Goal: Task Accomplishment & Management: Manage account settings

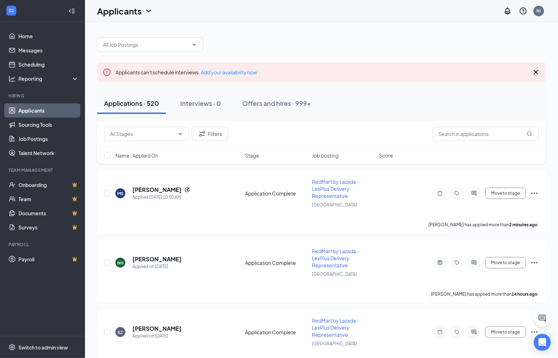
click at [343, 36] on div at bounding box center [321, 40] width 449 height 21
click at [182, 189] on h5 "[PERSON_NAME]" at bounding box center [156, 190] width 49 height 8
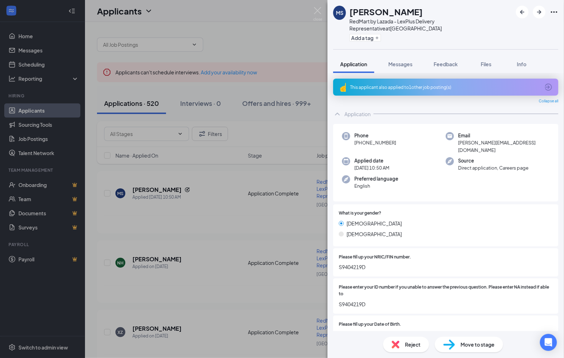
click at [495, 84] on div "This applicant also applied to 1 other job posting(s)" at bounding box center [445, 87] width 190 height 6
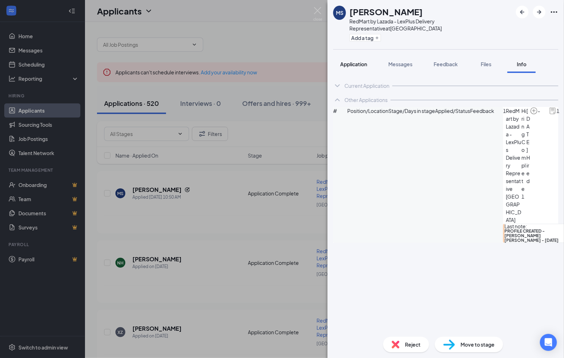
click at [358, 61] on span "Application" at bounding box center [353, 64] width 27 height 6
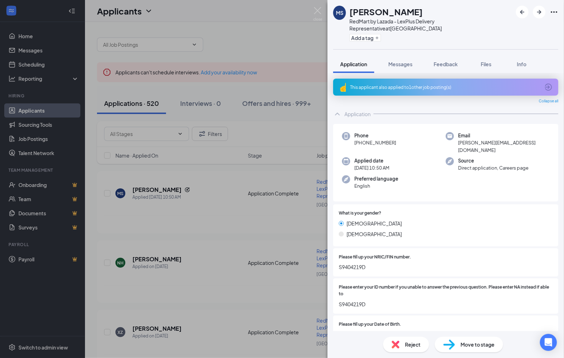
click at [553, 12] on icon "Ellipses" at bounding box center [553, 12] width 8 height 8
click at [505, 28] on link "View full application" at bounding box center [500, 24] width 46 height 8
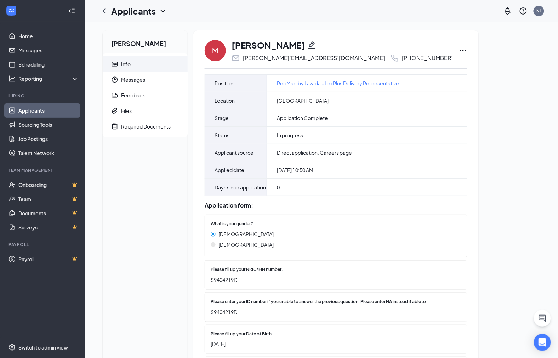
click at [459, 50] on icon "Ellipses" at bounding box center [463, 50] width 8 height 8
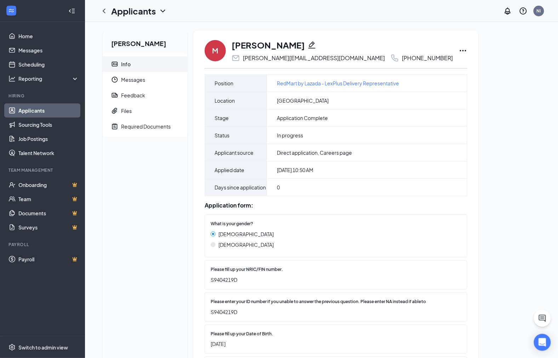
click at [316, 43] on icon "Pencil" at bounding box center [311, 45] width 8 height 8
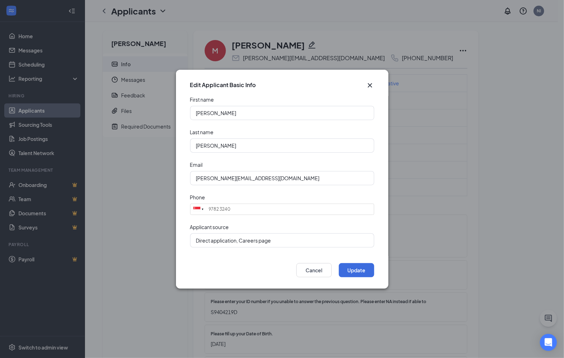
click at [273, 87] on div "Edit Applicant Basic Info" at bounding box center [275, 85] width 171 height 8
drag, startPoint x: 253, startPoint y: 211, endPoint x: 189, endPoint y: 213, distance: 63.4
click at [189, 213] on form "First name Muhammad Shahrul Last name Shah Bin Saruwan Email marisa@caltekgroup…" at bounding box center [282, 176] width 212 height 160
paste input "8979 5191"
type input "8979 5191"
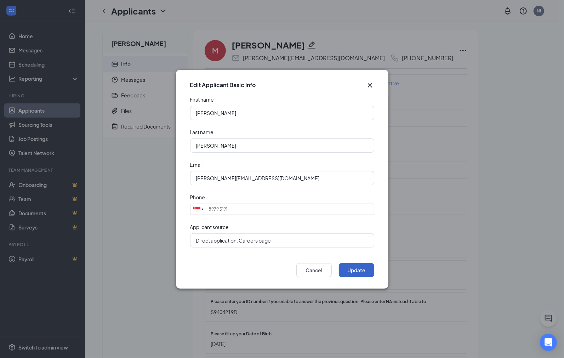
click at [358, 268] on button "Update" at bounding box center [356, 270] width 35 height 14
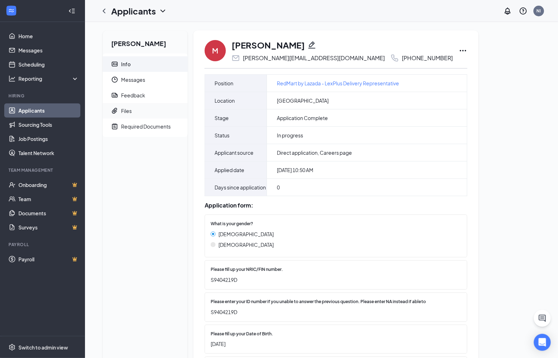
click at [137, 113] on span "Files" at bounding box center [151, 111] width 61 height 16
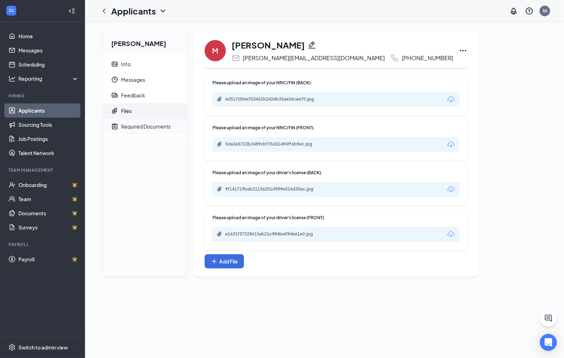
click at [172, 126] on span "Required Documents" at bounding box center [151, 127] width 61 height 16
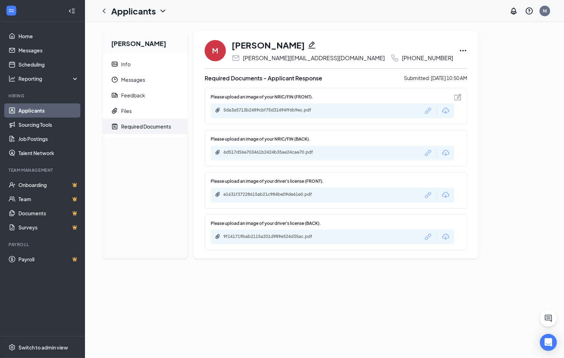
click at [424, 111] on icon "Link" at bounding box center [428, 110] width 9 height 9
click at [425, 154] on icon "Link" at bounding box center [428, 153] width 6 height 6
click at [424, 193] on icon "Link" at bounding box center [428, 194] width 9 height 9
click at [424, 237] on icon "Link" at bounding box center [428, 236] width 9 height 9
click at [157, 65] on span "Info" at bounding box center [151, 64] width 61 height 16
